Goal: Task Accomplishment & Management: Manage account settings

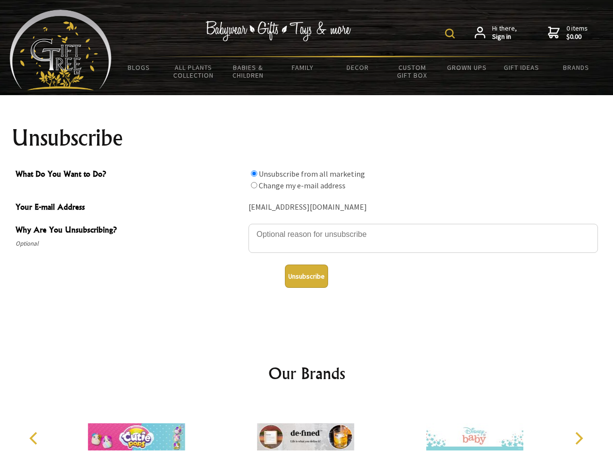
click at [451, 33] on img at bounding box center [450, 34] width 10 height 10
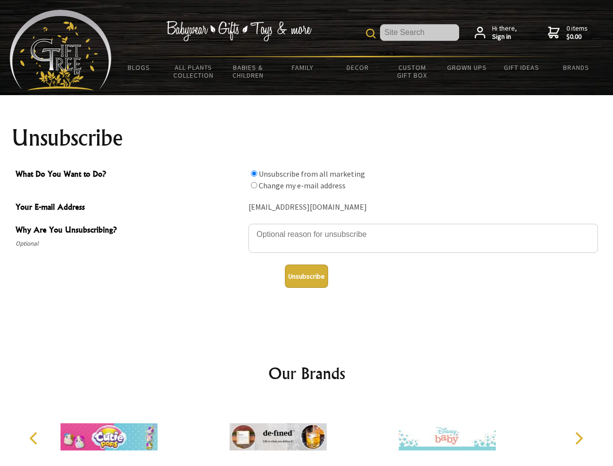
click at [307, 227] on textarea "Why Are You Unsubscribing?" at bounding box center [422, 238] width 349 height 29
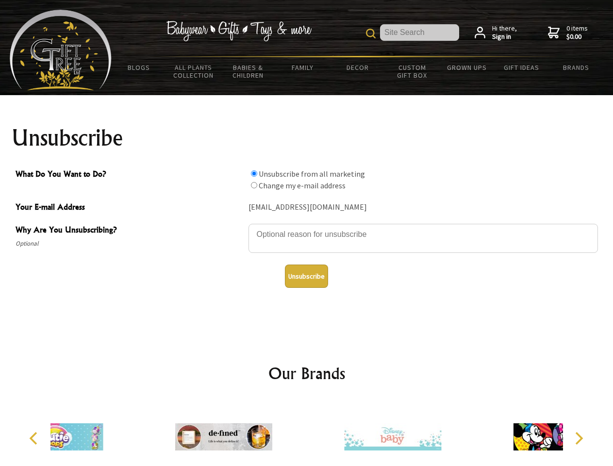
click at [254, 173] on input "What Do You Want to Do?" at bounding box center [254, 173] width 6 height 6
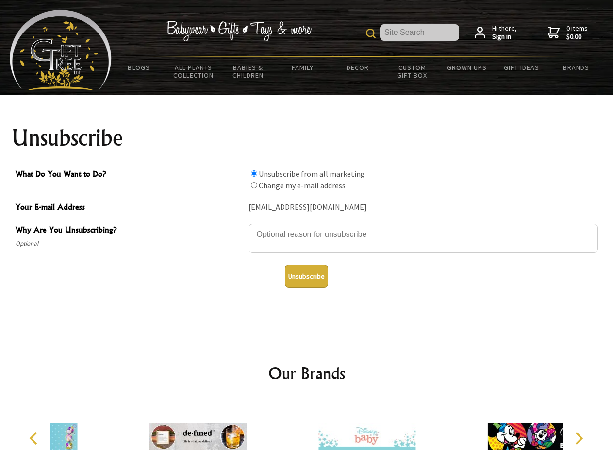
click at [254, 185] on input "What Do You Want to Do?" at bounding box center [254, 185] width 6 height 6
radio input "true"
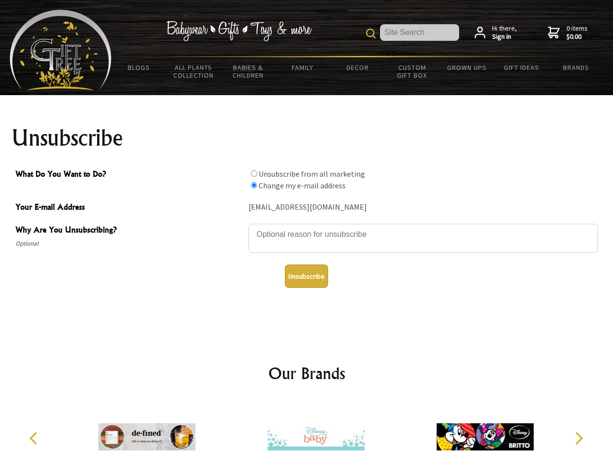
click at [306, 276] on button "Unsubscribe" at bounding box center [306, 275] width 43 height 23
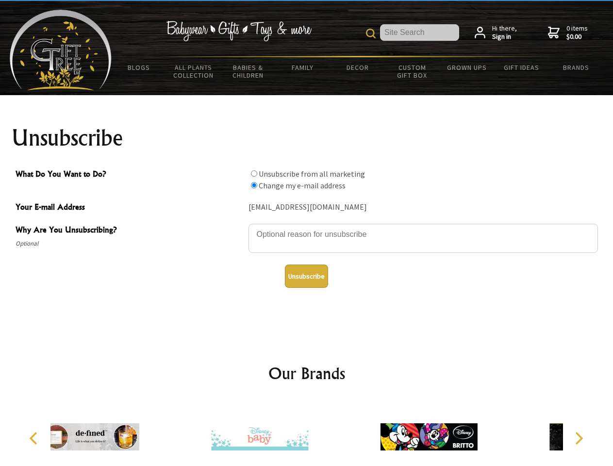
click at [35, 438] on icon "Previous" at bounding box center [34, 438] width 13 height 13
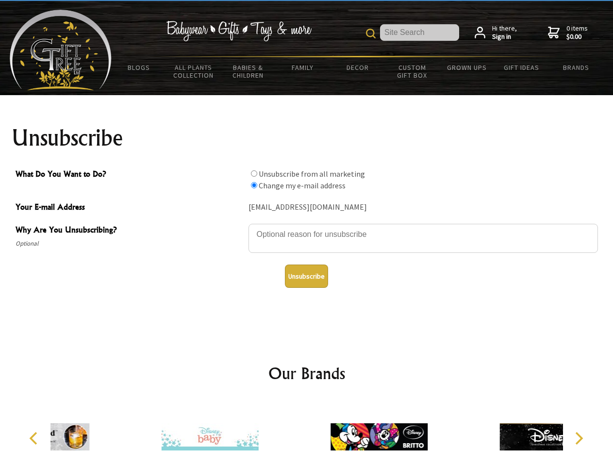
click at [578, 438] on icon "Next" at bounding box center [577, 438] width 13 height 13
